Goal: Task Accomplishment & Management: Manage account settings

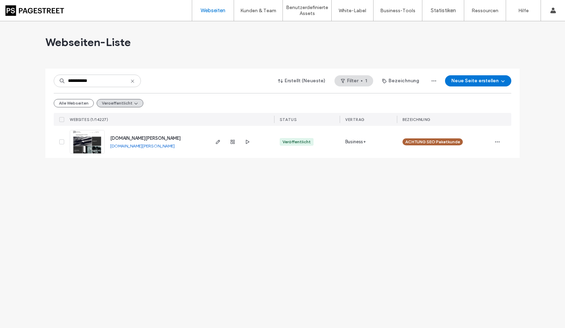
type input "**********"
click at [147, 136] on span "www.architekt-koelsch.de" at bounding box center [145, 138] width 70 height 5
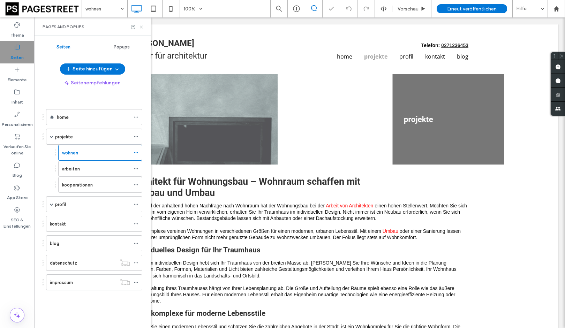
click at [141, 28] on icon at bounding box center [141, 26] width 5 height 5
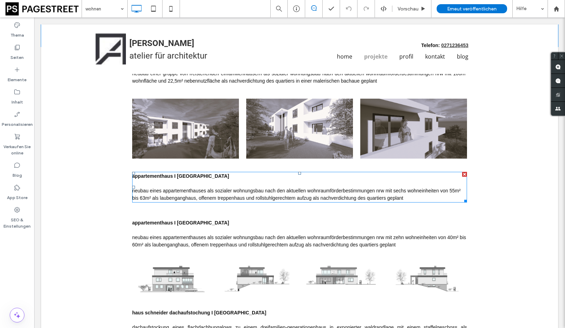
scroll to position [946, 0]
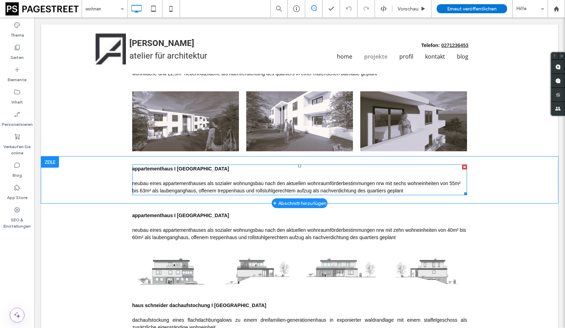
click at [251, 191] on span "neubau eines appartementhauses als sozialer wohnungsbau nach den aktuellen wohn…" at bounding box center [296, 187] width 328 height 13
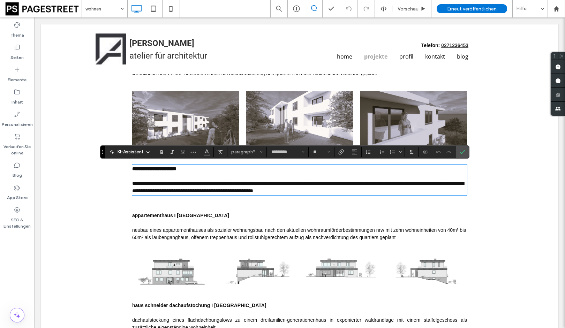
click at [315, 207] on div "appartementhaus I burbach neubau eines appartementhauses als sozialer wohnungsb…" at bounding box center [299, 226] width 517 height 47
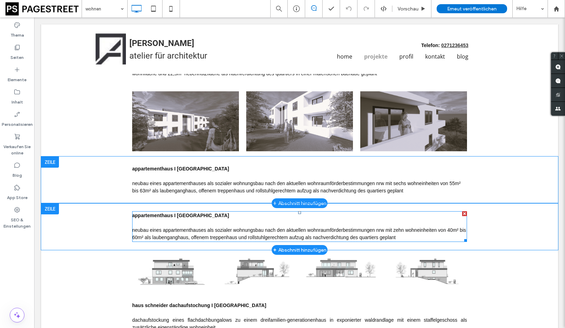
click at [297, 220] on p at bounding box center [299, 222] width 335 height 7
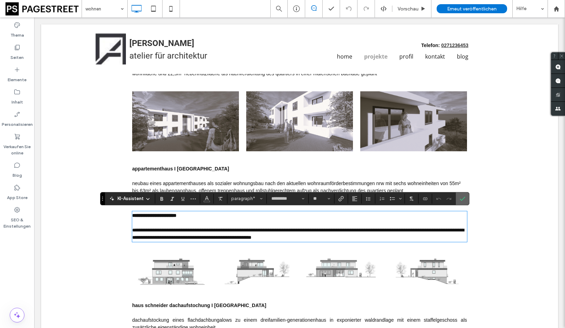
click at [462, 196] on icon "Bestätigen" at bounding box center [462, 199] width 6 height 6
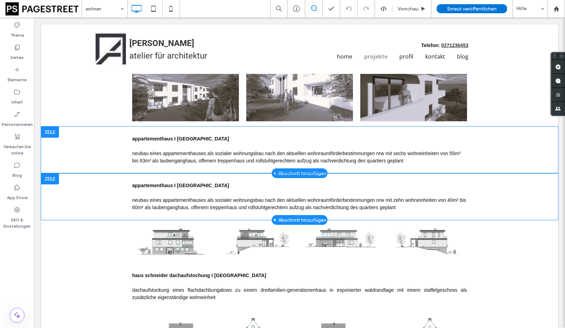
scroll to position [987, 0]
